Goal: Information Seeking & Learning: Learn about a topic

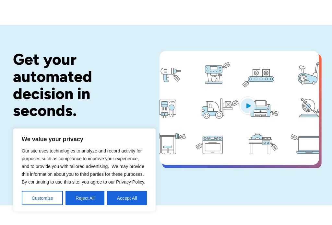
scroll to position [14, 0]
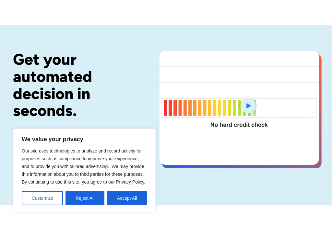
click at [130, 206] on button "Accept All" at bounding box center [127, 198] width 40 height 14
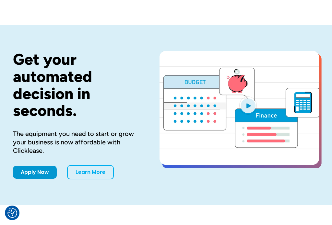
click at [97, 173] on link "Learn More" at bounding box center [90, 172] width 47 height 14
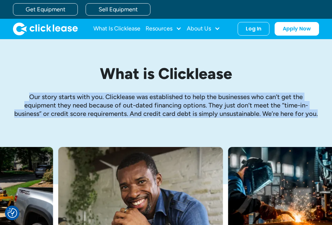
click at [120, 30] on link "What Is Clicklease" at bounding box center [116, 28] width 47 height 13
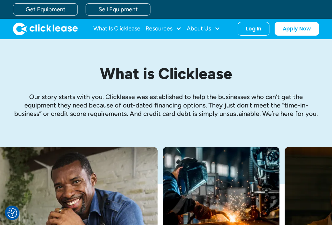
click at [171, 29] on div "Resources" at bounding box center [159, 29] width 27 height 0
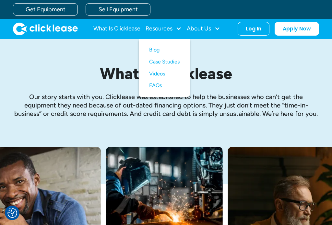
click at [163, 75] on link "Videos" at bounding box center [164, 74] width 30 height 12
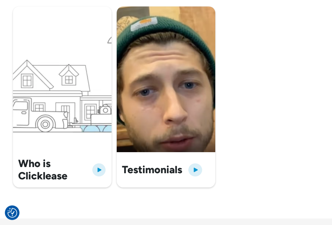
scroll to position [260, 0]
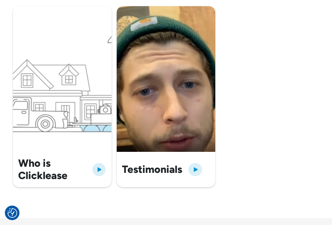
click at [102, 171] on img "open lightbox" at bounding box center [98, 170] width 15 height 16
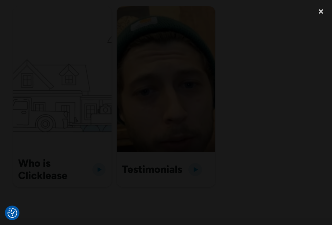
click at [323, 11] on div "close lightbox" at bounding box center [321, 12] width 22 height 14
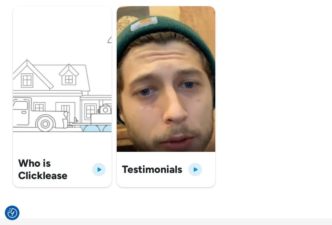
click at [195, 171] on img "open lightbox" at bounding box center [196, 170] width 16 height 16
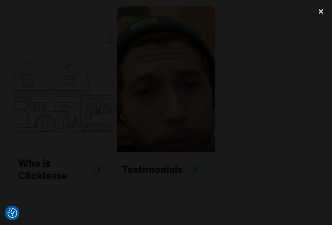
click at [321, 14] on div "close lightbox" at bounding box center [321, 12] width 22 height 14
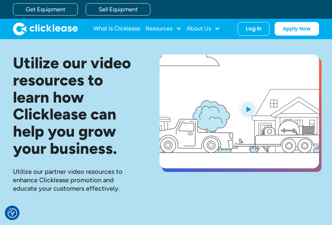
scroll to position [0, 0]
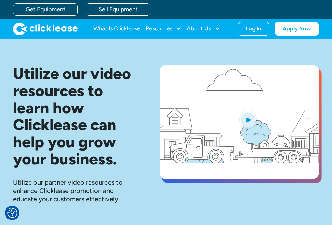
click at [308, 26] on link "Apply Now" at bounding box center [297, 29] width 44 height 14
